Goal: Find specific page/section: Find specific page/section

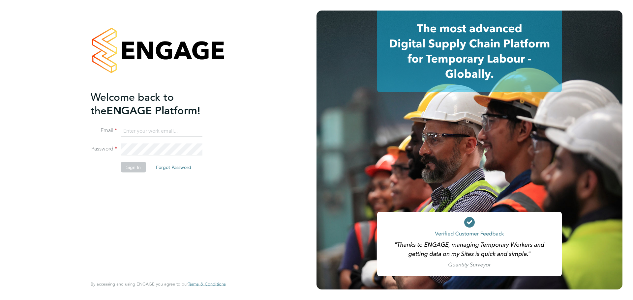
type input "Joshua@temptingrecruitment.co.uk"
click at [136, 162] on button "Sign In" at bounding box center [133, 167] width 25 height 11
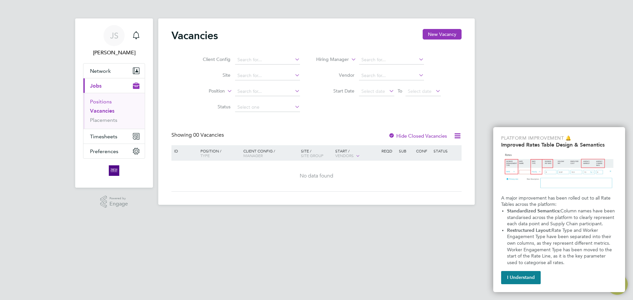
click at [97, 104] on link "Positions" at bounding box center [101, 102] width 22 height 6
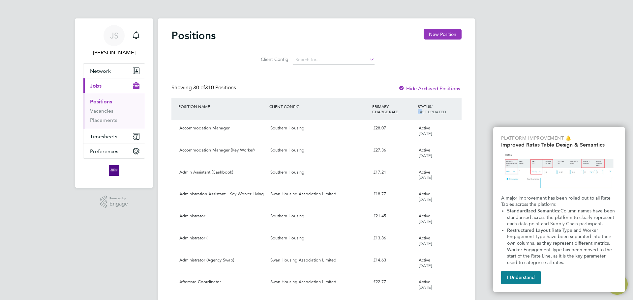
drag, startPoint x: 422, startPoint y: 109, endPoint x: 430, endPoint y: 109, distance: 7.9
click at [422, 109] on div "STATUS / LAST UPDATED" at bounding box center [438, 108] width 45 height 17
click at [431, 109] on div "STATUS / LAST UPDATED" at bounding box center [438, 108] width 45 height 17
click at [424, 101] on div "STATUS / LAST UPDATED" at bounding box center [438, 108] width 45 height 17
click at [426, 105] on div "STATUS / LAST UPDATED" at bounding box center [438, 108] width 45 height 17
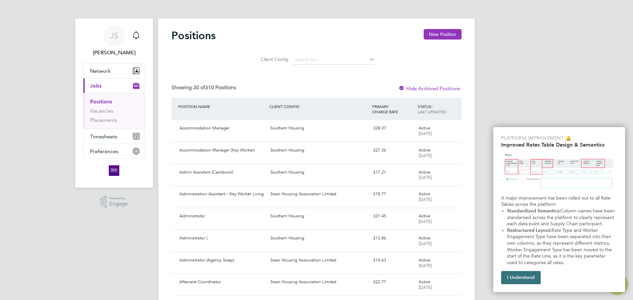
click at [534, 273] on button "I Understand" at bounding box center [521, 277] width 40 height 13
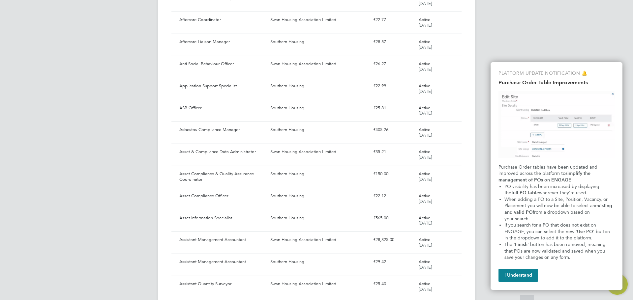
scroll to position [264, 0]
click at [521, 277] on button "I Understand" at bounding box center [518, 275] width 40 height 13
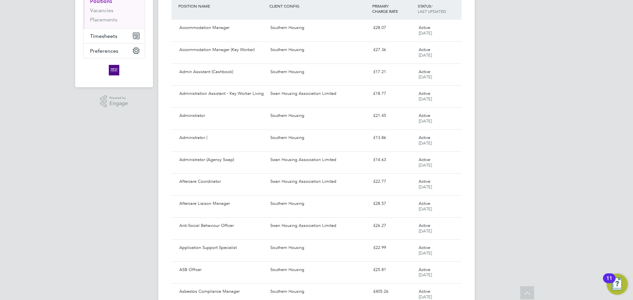
scroll to position [0, 0]
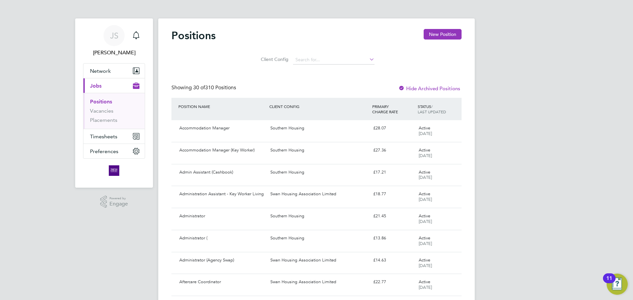
click at [428, 105] on div "STATUS / LAST UPDATED" at bounding box center [438, 108] width 45 height 17
click at [313, 56] on input at bounding box center [333, 59] width 81 height 9
